Goal: Use online tool/utility

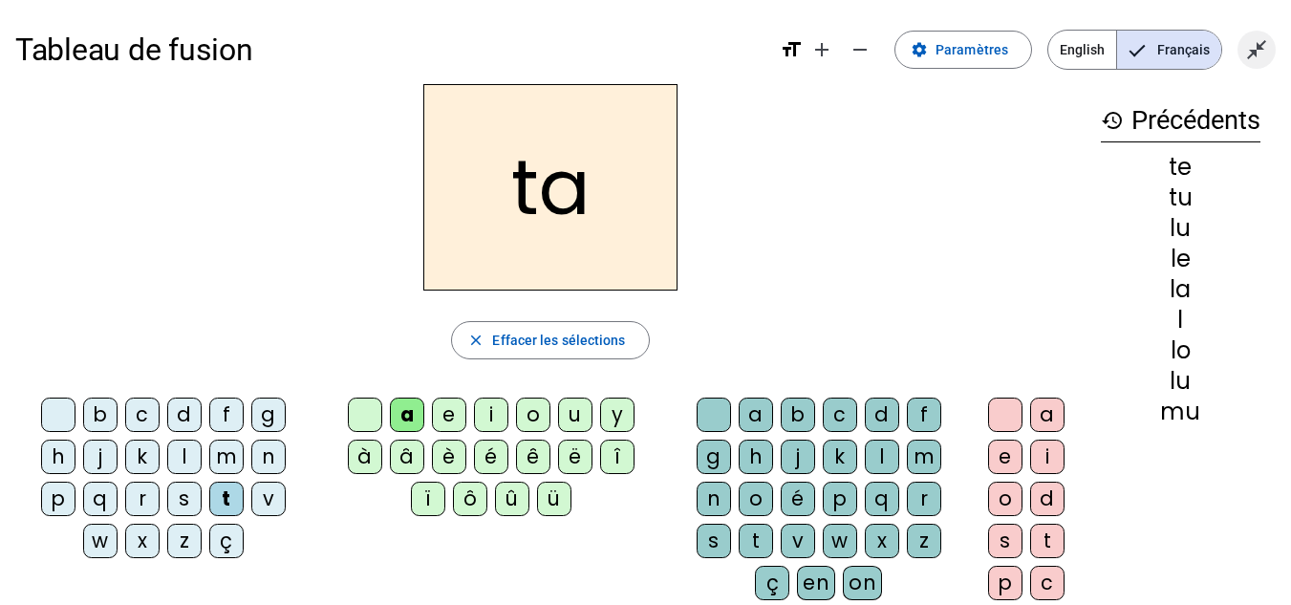
scroll to position [11, 0]
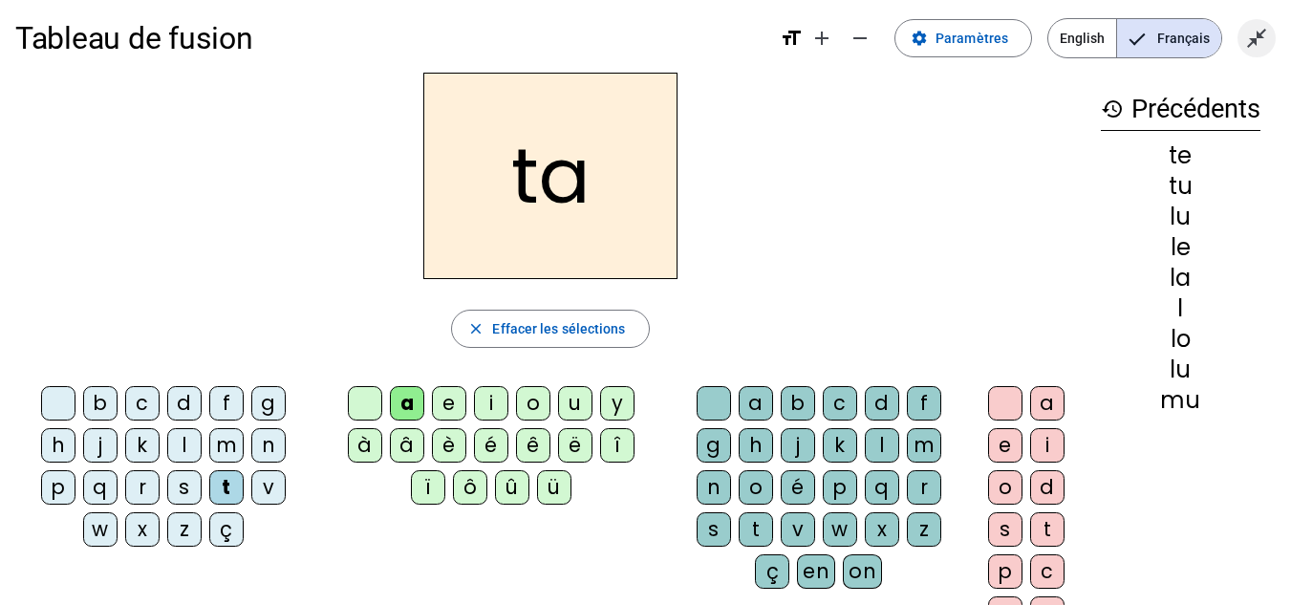
click at [1262, 45] on mat-icon "close_fullscreen" at bounding box center [1256, 38] width 23 height 23
click at [1254, 44] on mat-icon "open_in_full" at bounding box center [1256, 38] width 23 height 23
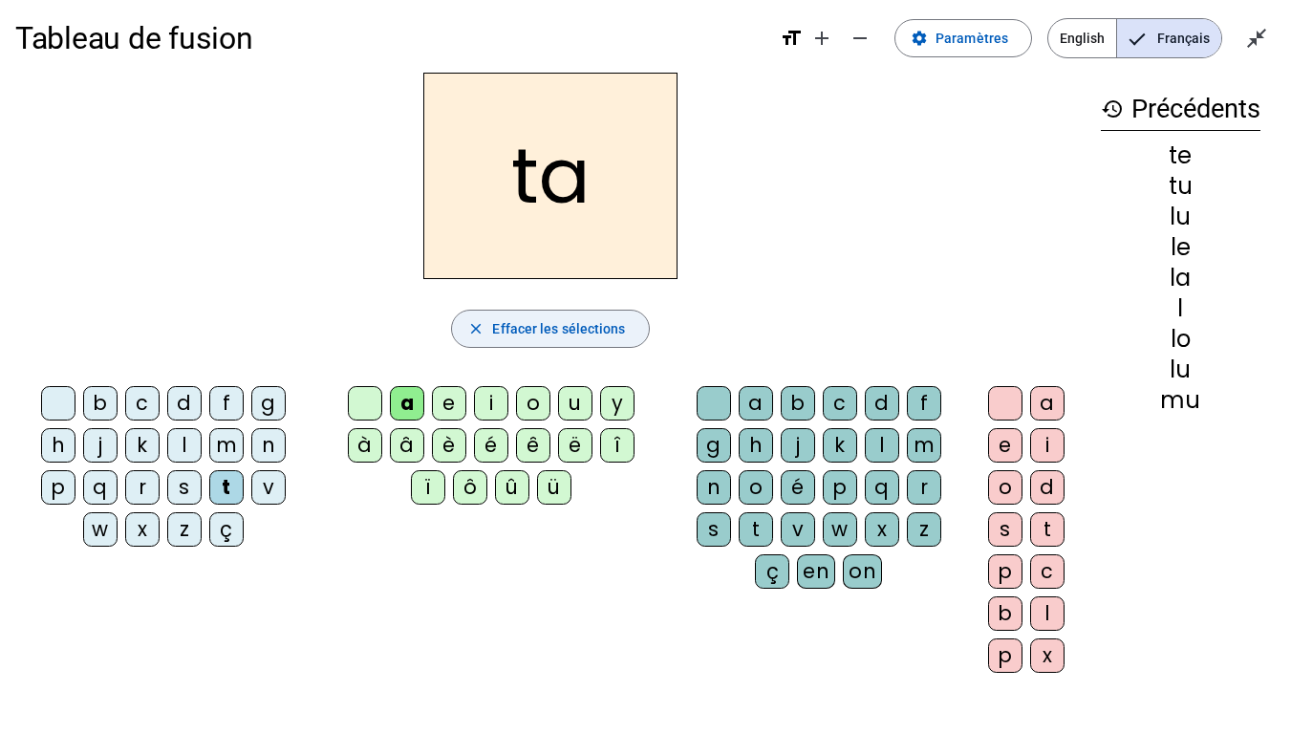
click at [475, 327] on mat-icon "close" at bounding box center [475, 328] width 17 height 17
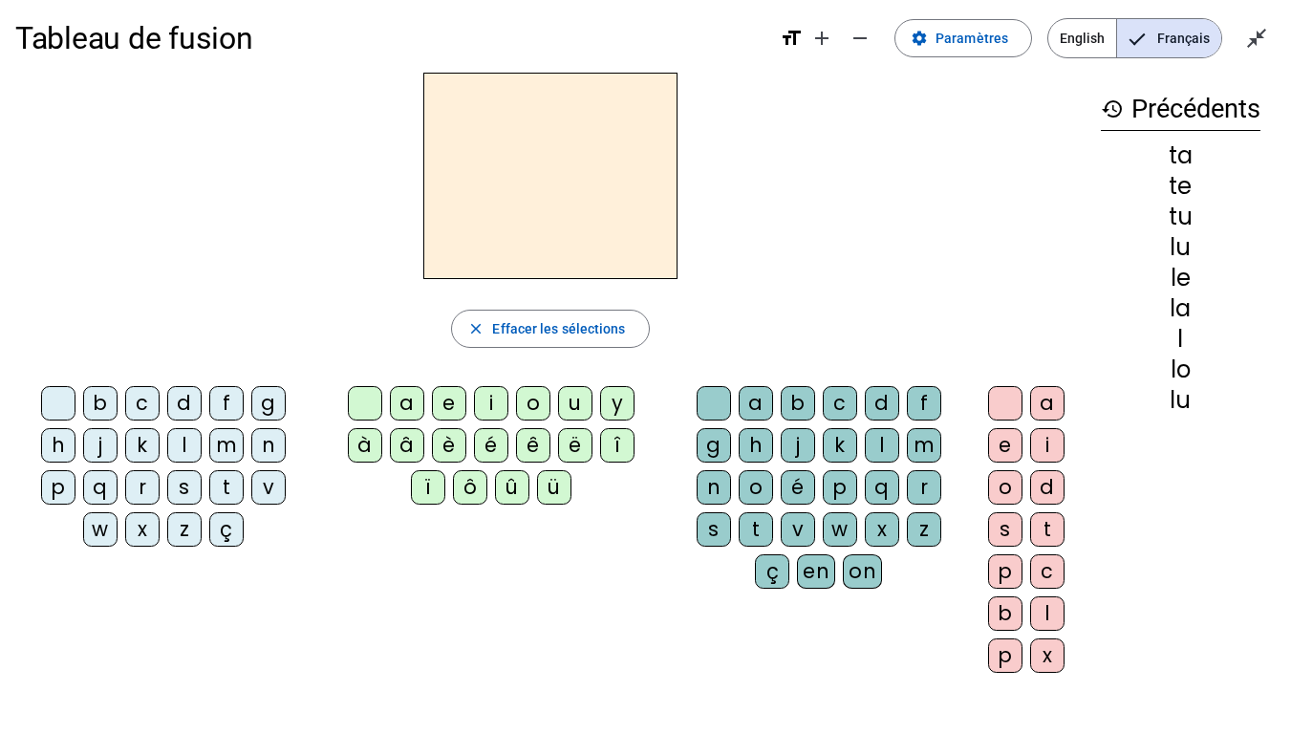
click at [186, 441] on div "l" at bounding box center [184, 445] width 34 height 34
click at [444, 403] on div "e" at bounding box center [449, 403] width 34 height 34
click at [568, 405] on div "u" at bounding box center [575, 403] width 34 height 34
click at [225, 483] on div "t" at bounding box center [226, 487] width 34 height 34
click at [186, 405] on div "d" at bounding box center [184, 403] width 34 height 34
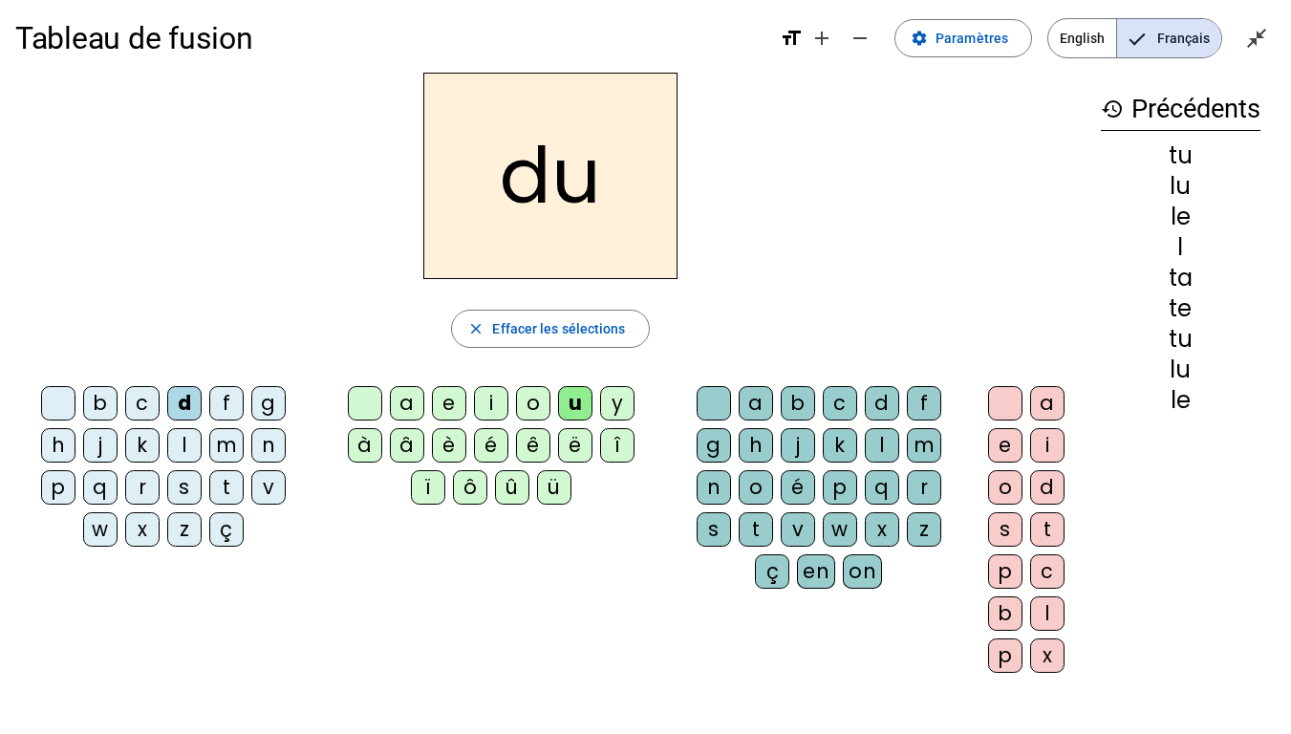
click at [448, 398] on div "e" at bounding box center [449, 403] width 34 height 34
click at [229, 494] on div "t" at bounding box center [226, 487] width 34 height 34
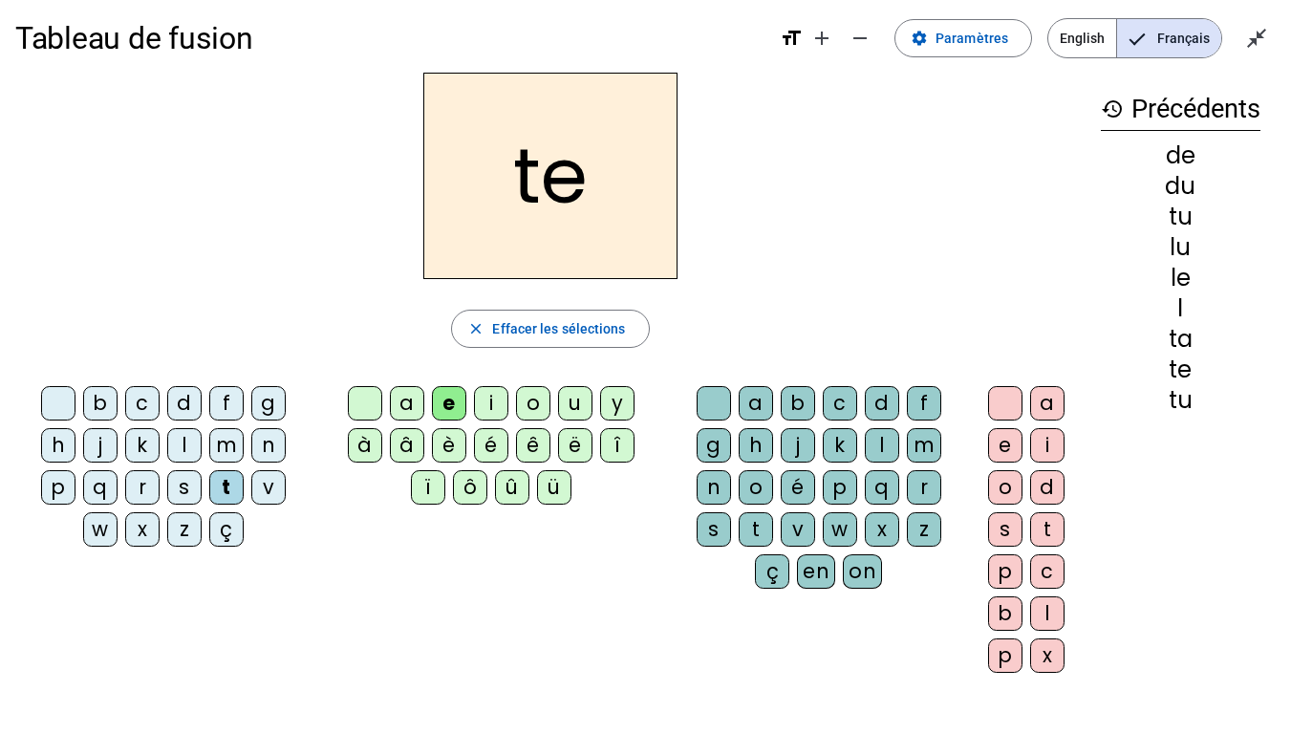
click at [404, 402] on div "a" at bounding box center [407, 403] width 34 height 34
